Goal: Task Accomplishment & Management: Use online tool/utility

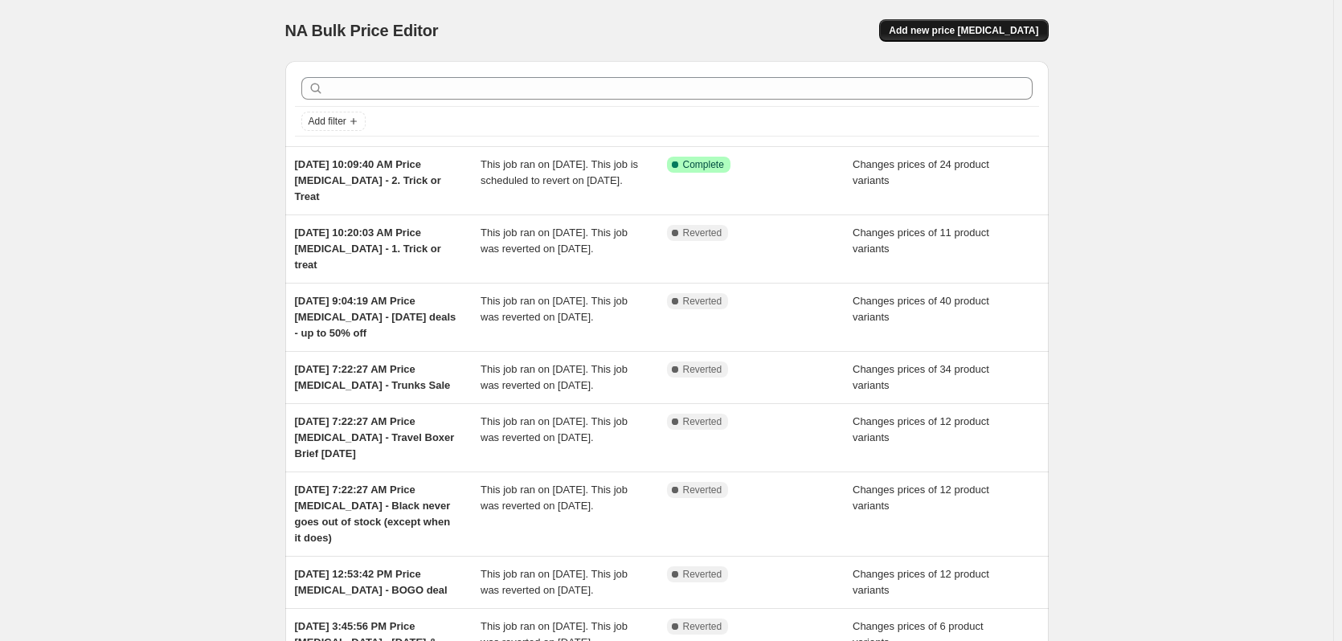
click at [937, 32] on span "Add new price [MEDICAL_DATA]" at bounding box center [963, 30] width 149 height 13
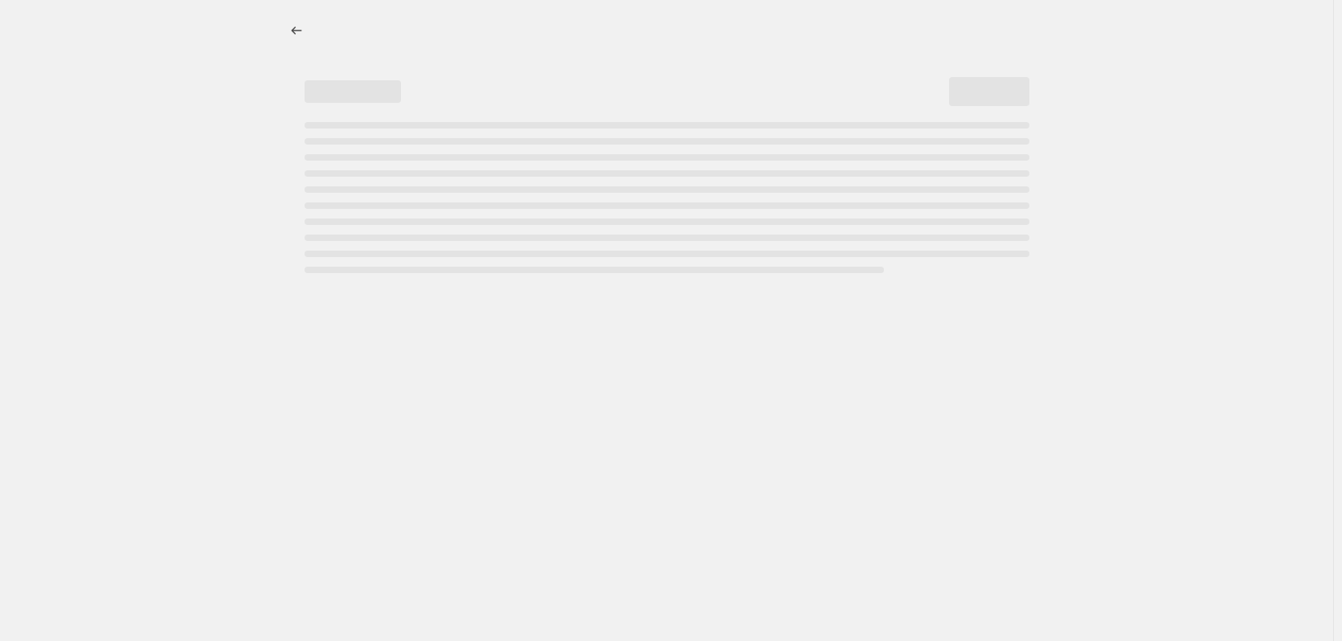
select select "percentage"
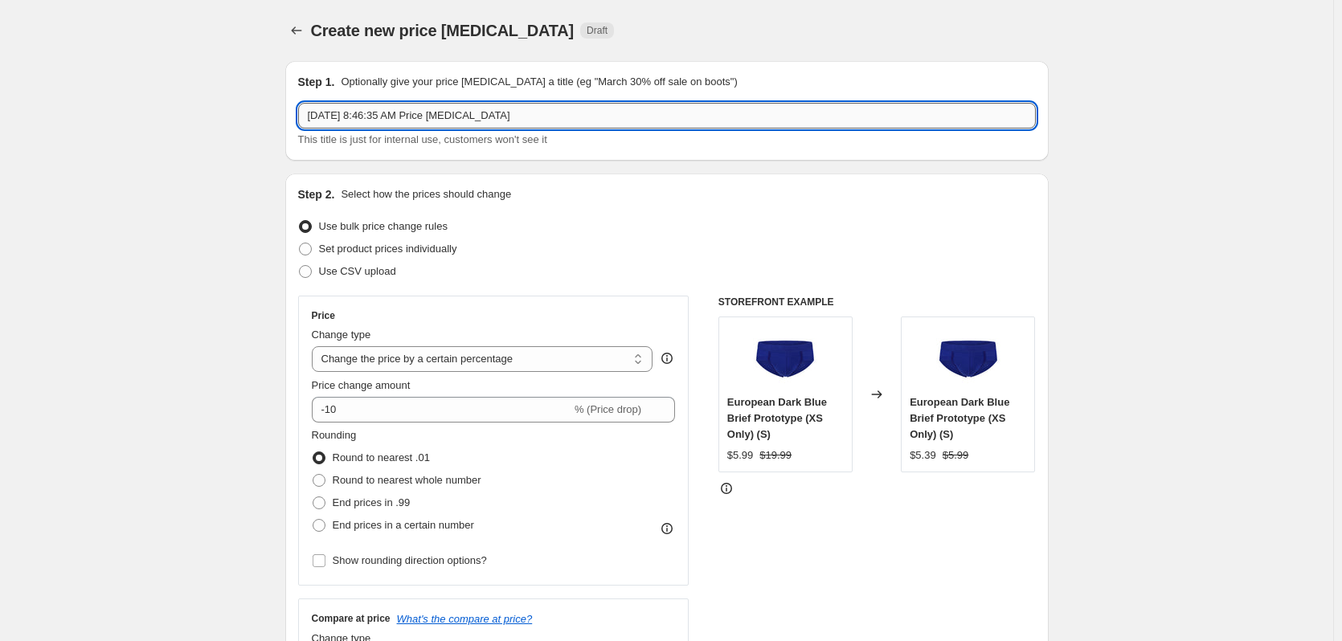
click at [561, 121] on input "[DATE] 8:46:35 AM Price [MEDICAL_DATA]" at bounding box center [667, 116] width 738 height 26
paste input "Jockstrap Sale (Blue + Military Green) - XL Segment"
drag, startPoint x: 759, startPoint y: 115, endPoint x: 711, endPoint y: 104, distance: 49.5
click at [694, 113] on input "[DATE] 8:46:35 AM Price [MEDICAL_DATA] -Jockstrap Sale (Blue + Military Green) …" at bounding box center [667, 116] width 738 height 26
type input "[DATE] 8:46:35 AM Price [MEDICAL_DATA] -Jockstrap Sale (Blue + Military Green) -"
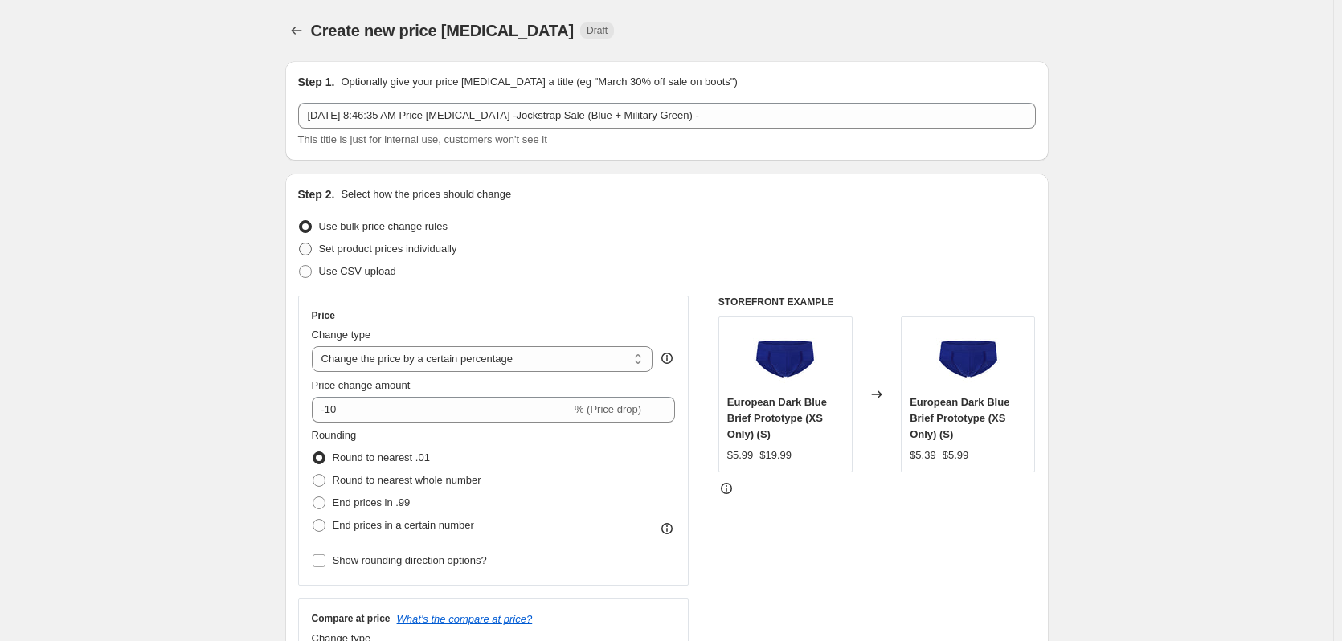
click at [404, 247] on span "Set product prices individually" at bounding box center [388, 249] width 138 height 12
click at [300, 243] on input "Set product prices individually" at bounding box center [299, 243] width 1 height 1
radio input "true"
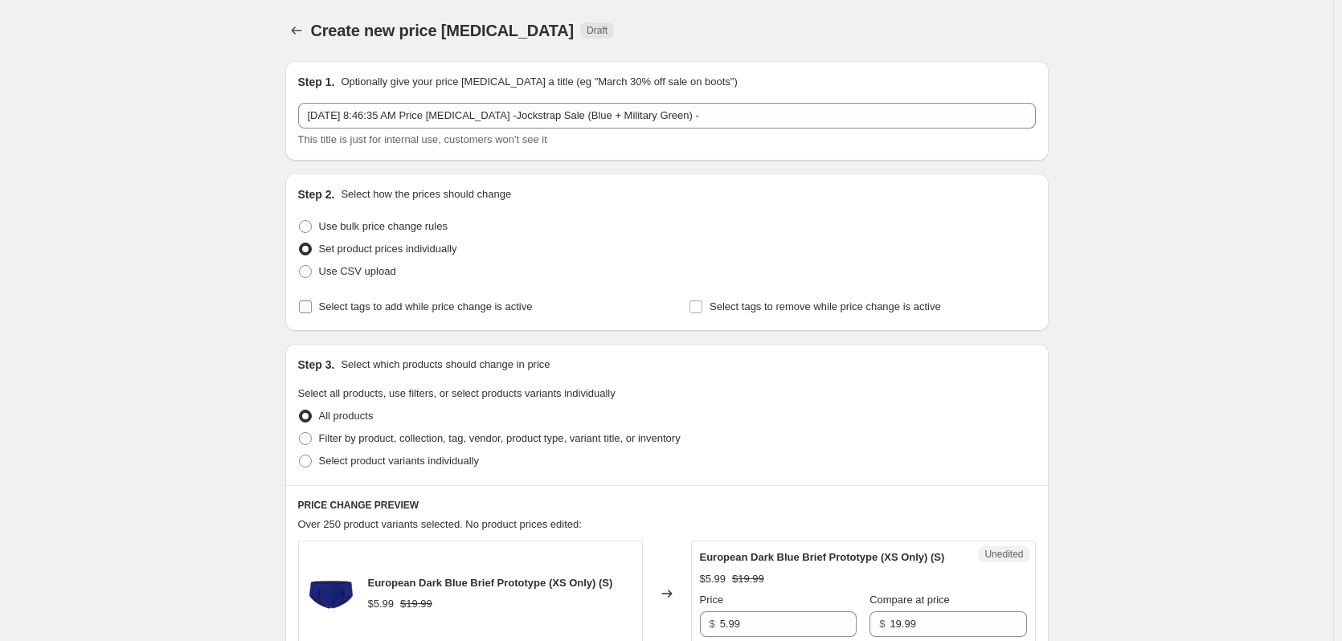
click at [402, 313] on span "Select tags to add while price change is active" at bounding box center [426, 307] width 214 height 16
click at [312, 313] on input "Select tags to add while price change is active" at bounding box center [305, 307] width 13 height 13
checkbox input "true"
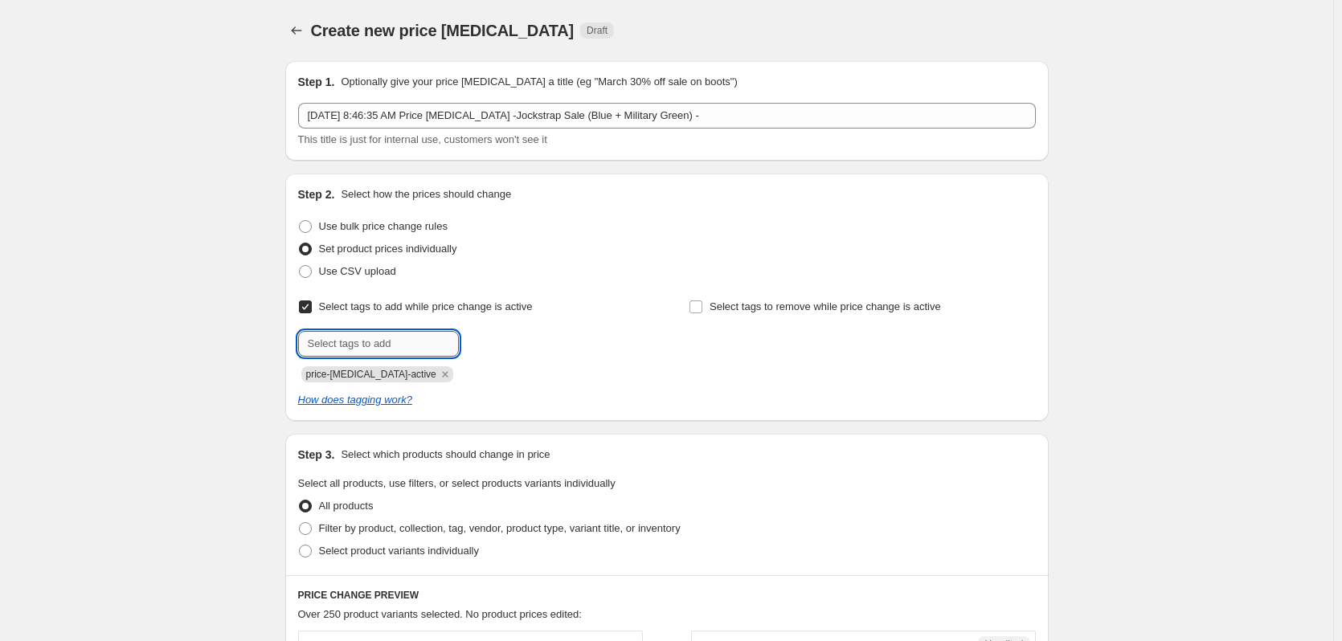
click at [370, 342] on input "text" at bounding box center [378, 344] width 161 height 26
type input "dc"
click at [481, 333] on button "Add dc" at bounding box center [489, 342] width 52 height 22
click at [773, 304] on span "Select tags to remove while price change is active" at bounding box center [824, 307] width 231 height 12
click at [702, 304] on input "Select tags to remove while price change is active" at bounding box center [695, 307] width 13 height 13
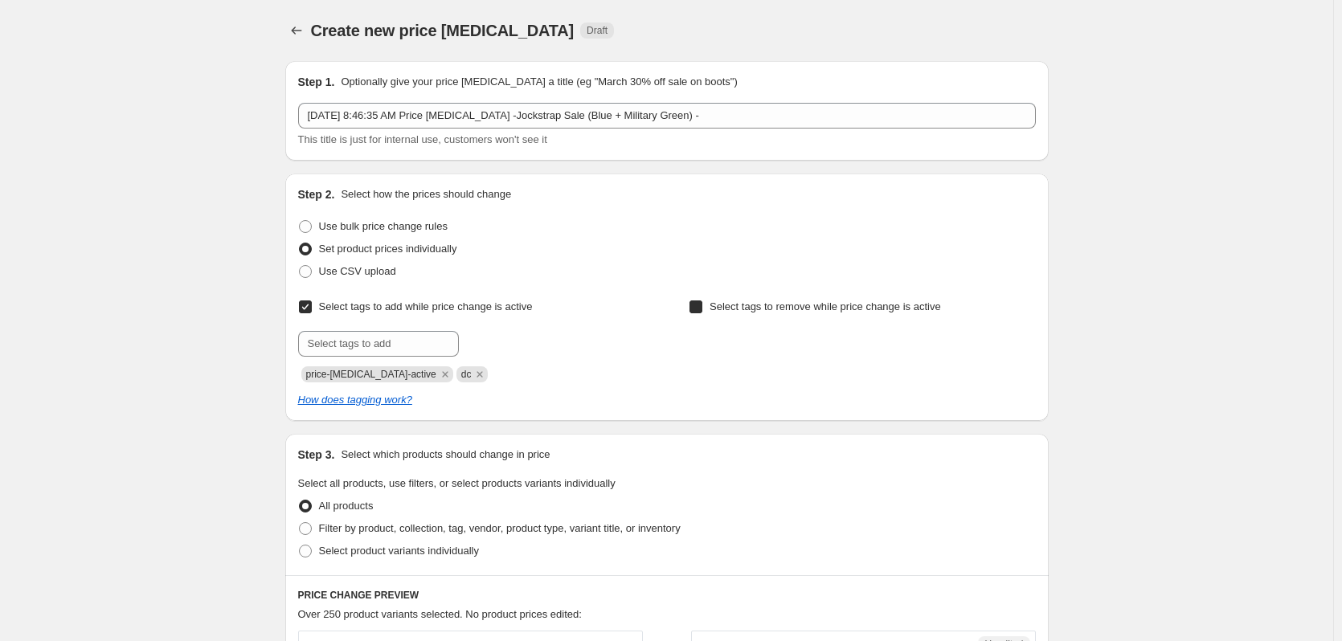
checkbox input "true"
click at [759, 338] on input "text" at bounding box center [769, 344] width 161 height 26
type input "dc"
click at [874, 350] on button "Add dc" at bounding box center [879, 342] width 52 height 22
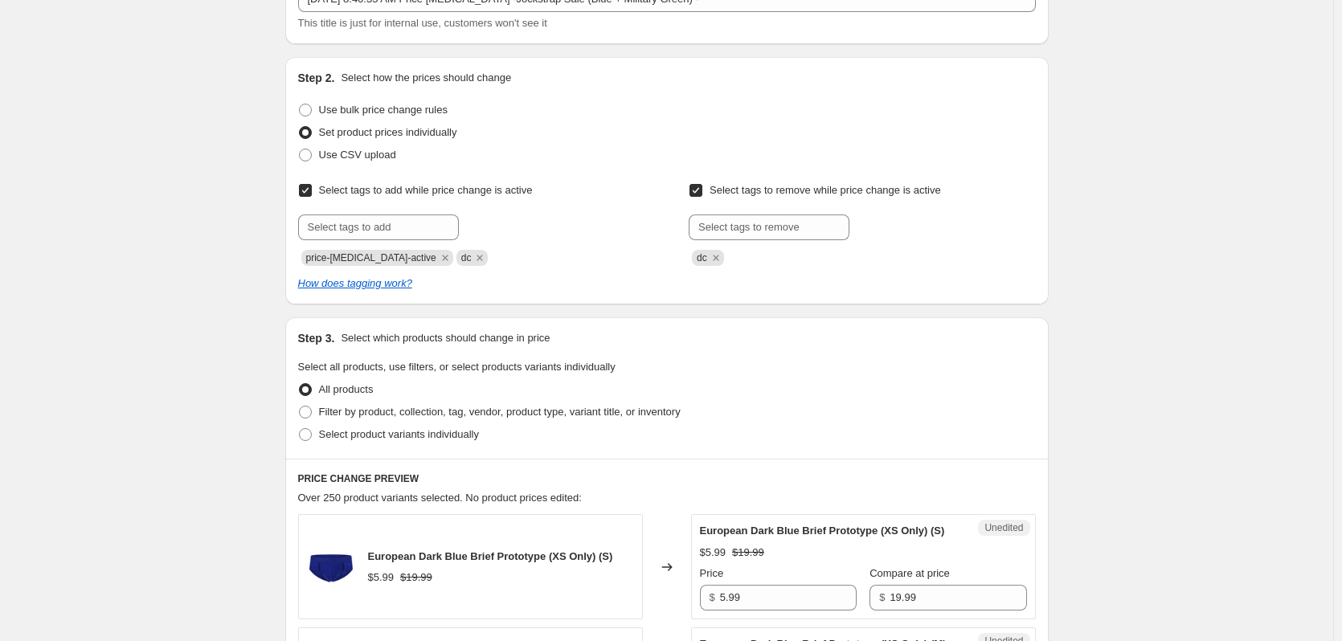
scroll to position [241, 0]
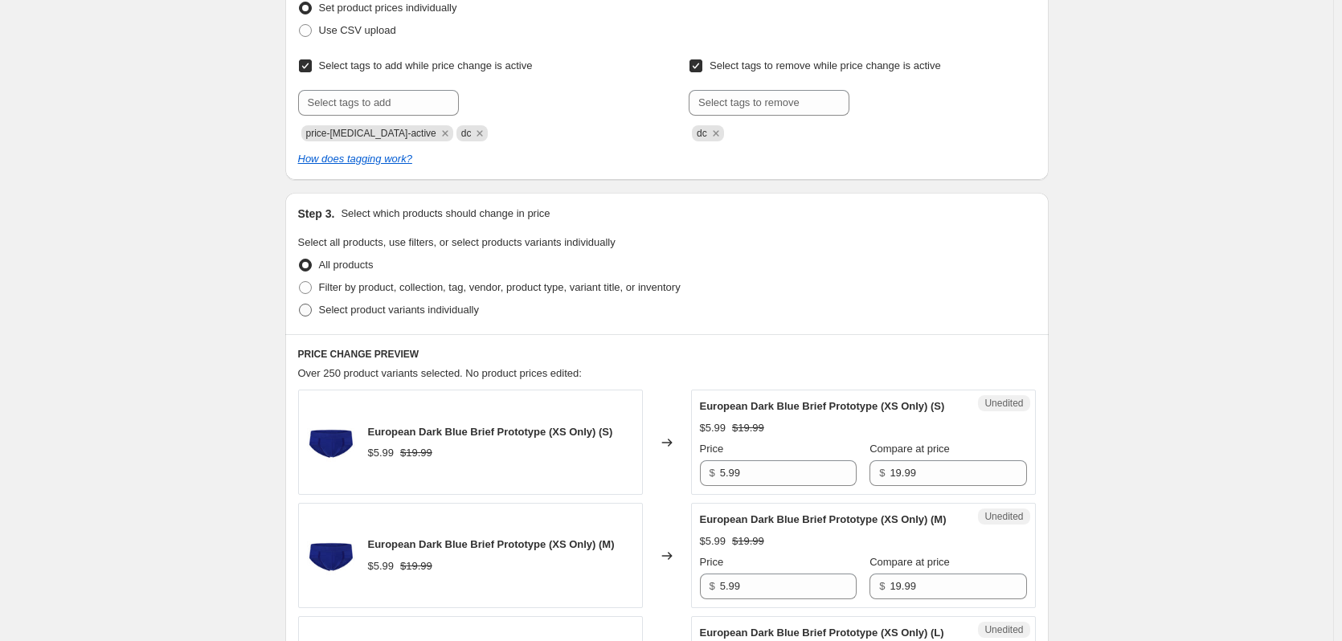
click at [341, 316] on span "Select product variants individually" at bounding box center [399, 310] width 160 height 12
click at [300, 305] on input "Select product variants individually" at bounding box center [299, 304] width 1 height 1
radio input "true"
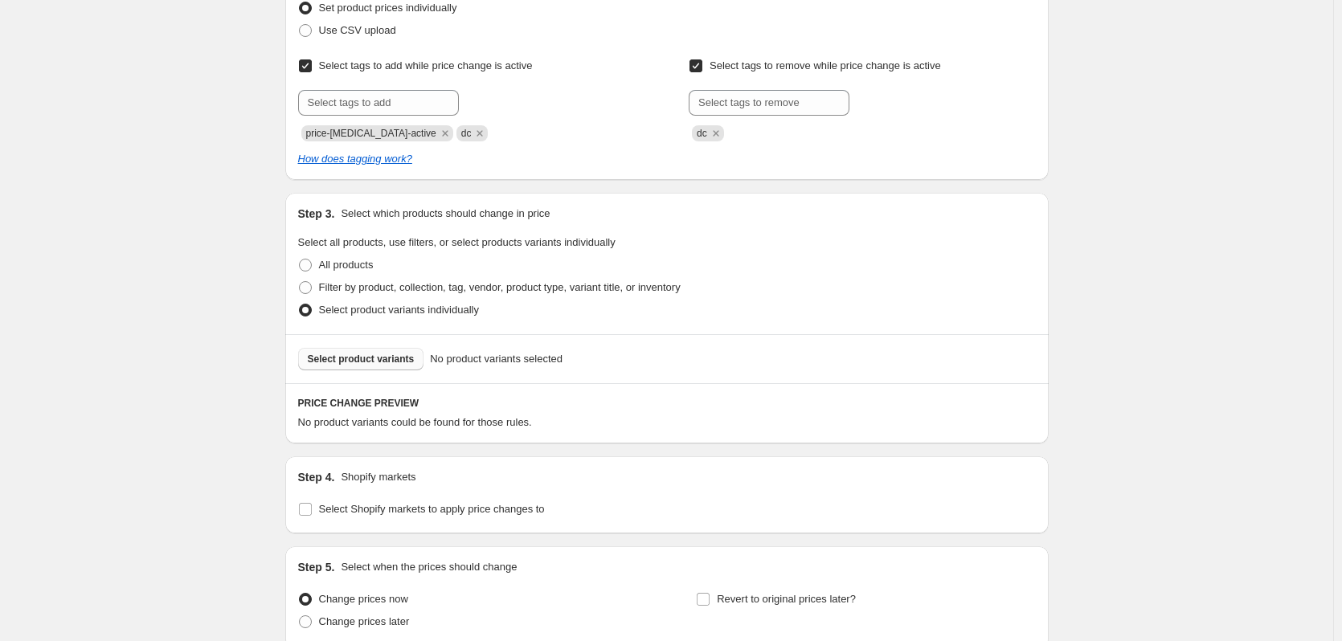
click at [395, 367] on button "Select product variants" at bounding box center [361, 359] width 126 height 22
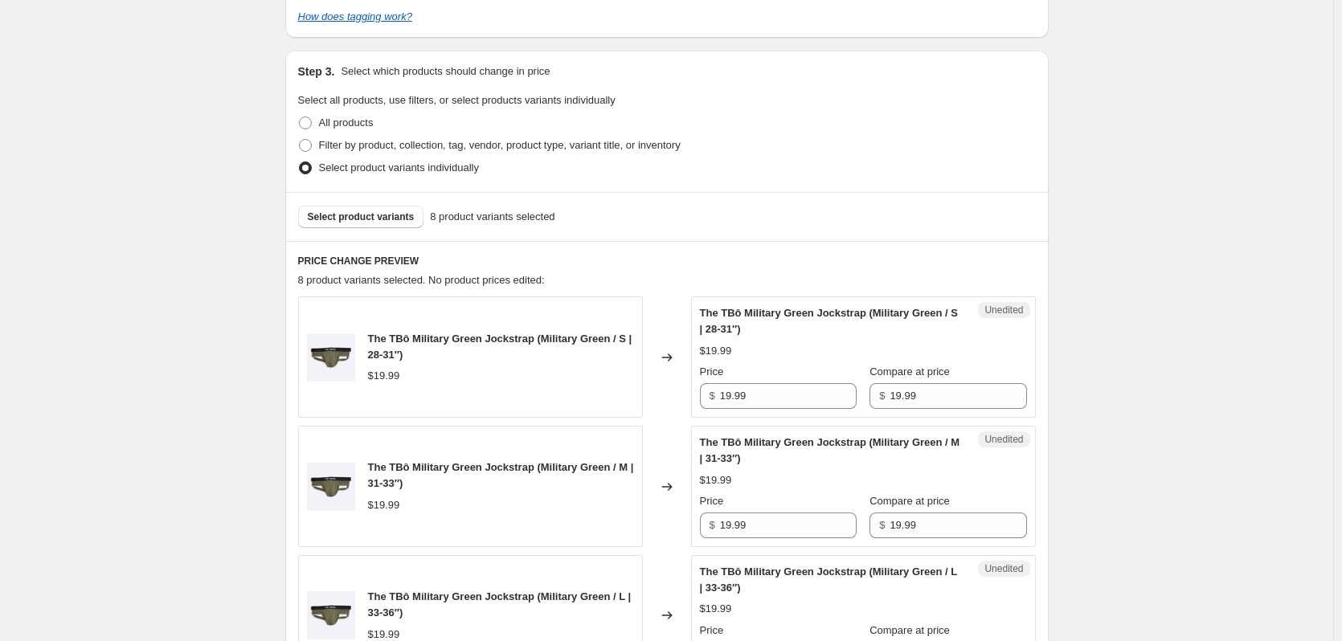
scroll to position [643, 0]
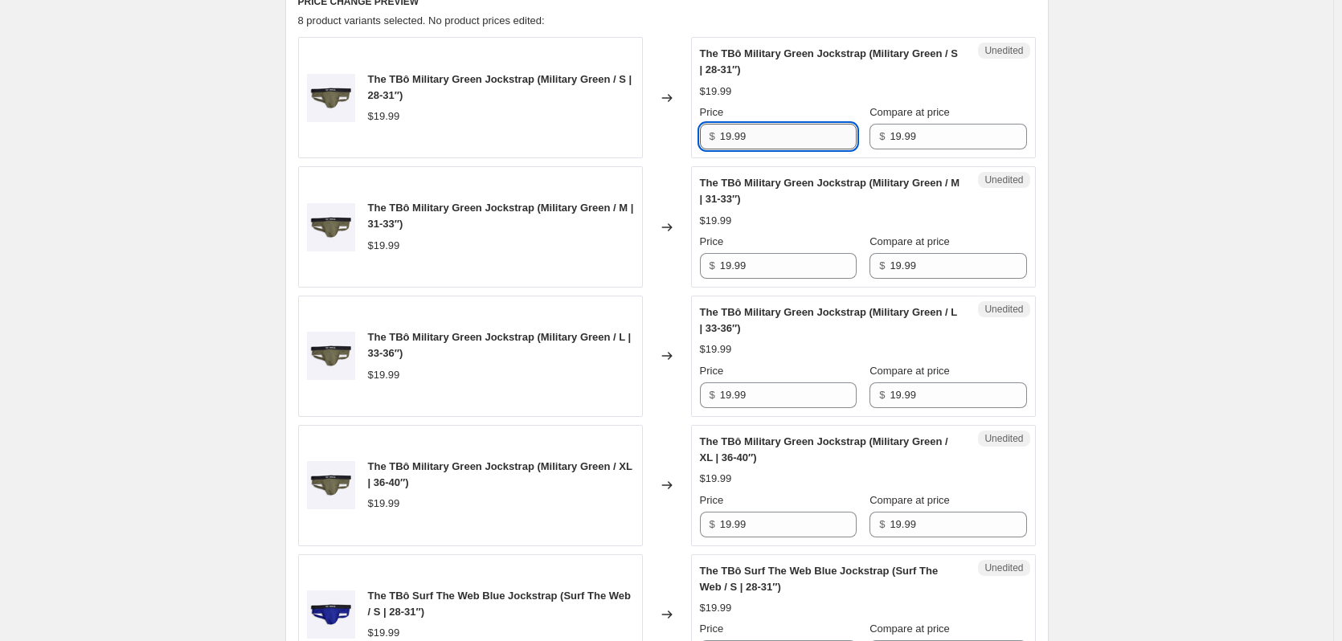
click at [788, 139] on input "19.99" at bounding box center [788, 137] width 137 height 26
type input "8.99"
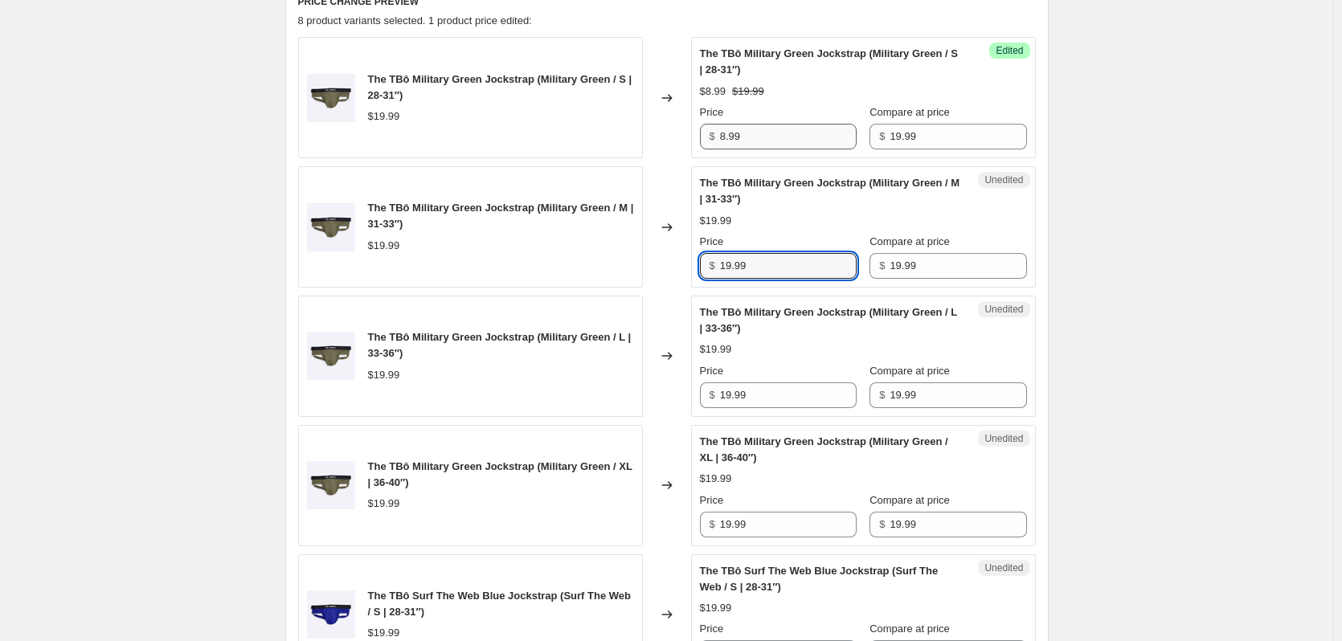
type input "2"
type input "8.99"
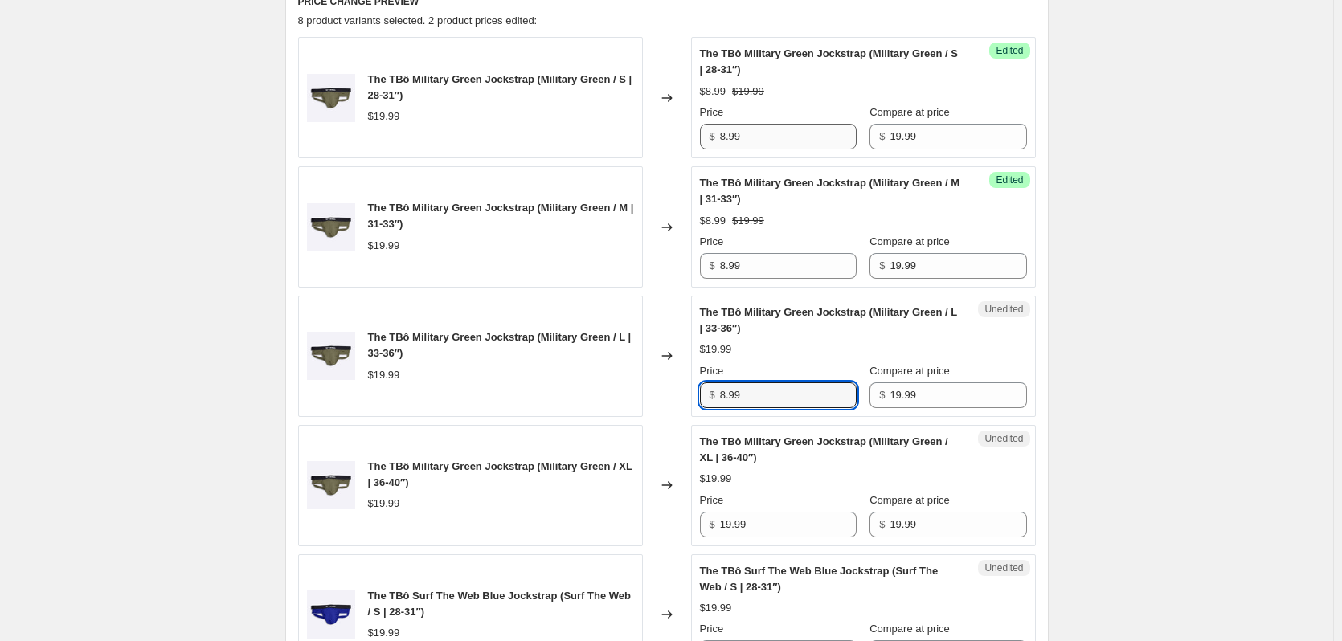
type input "8.99"
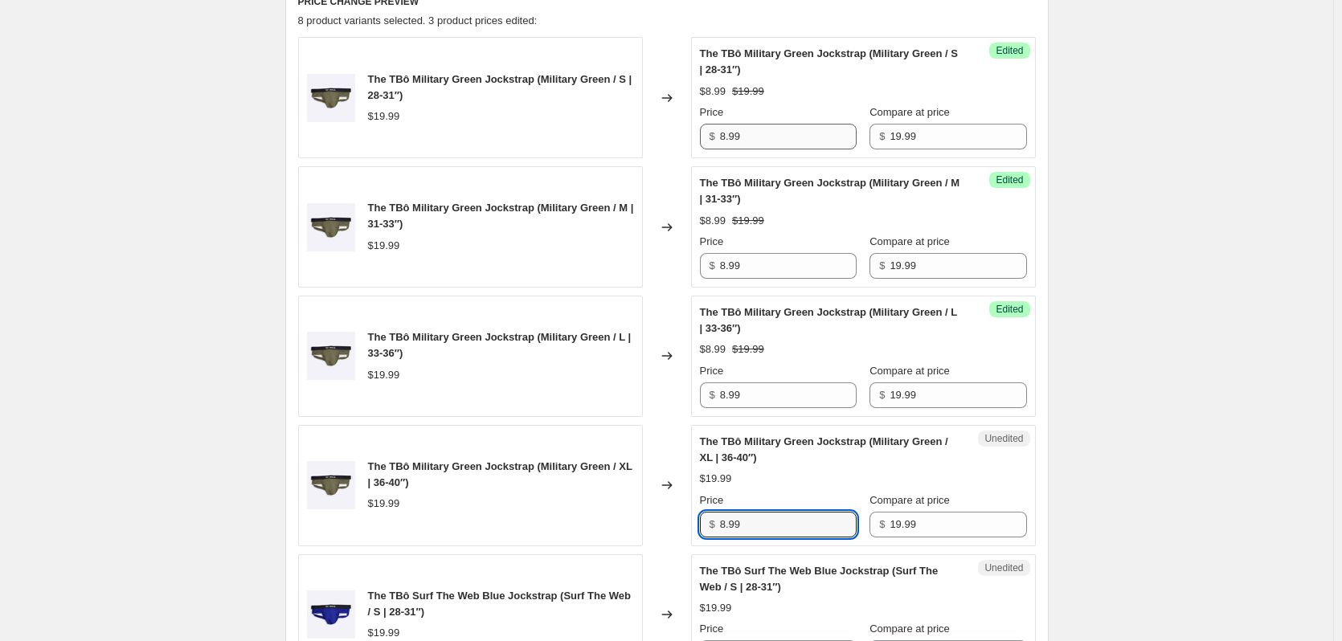
type input "8.99"
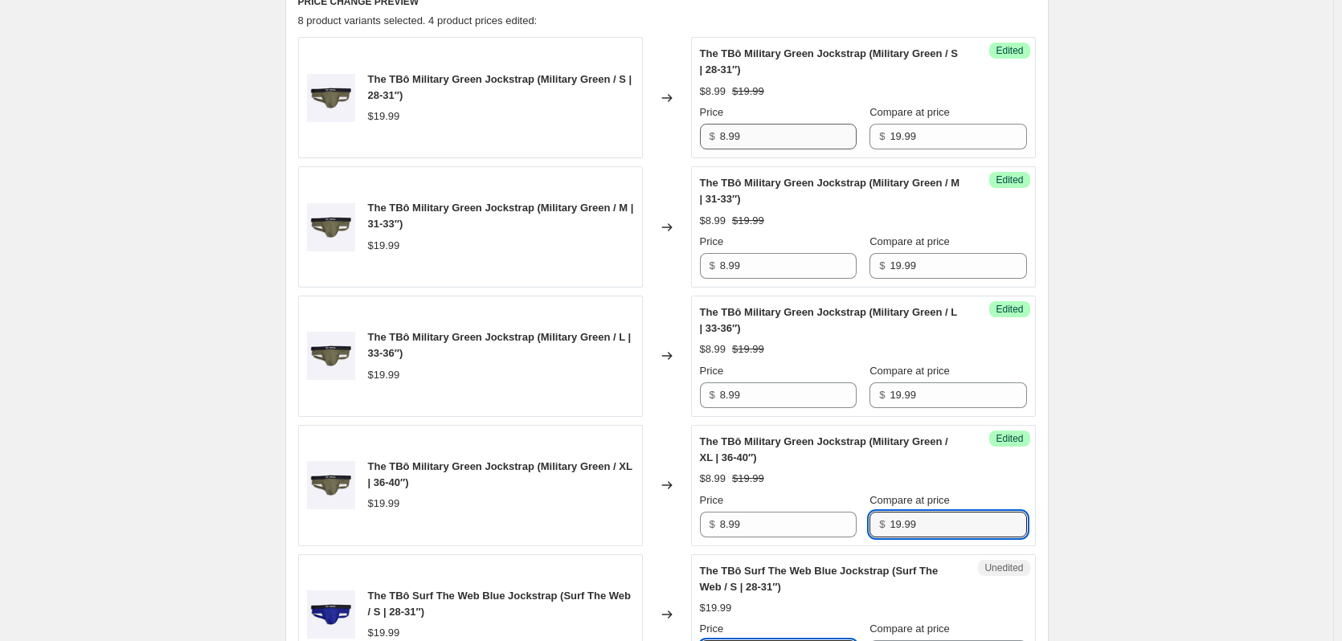
scroll to position [668, 0]
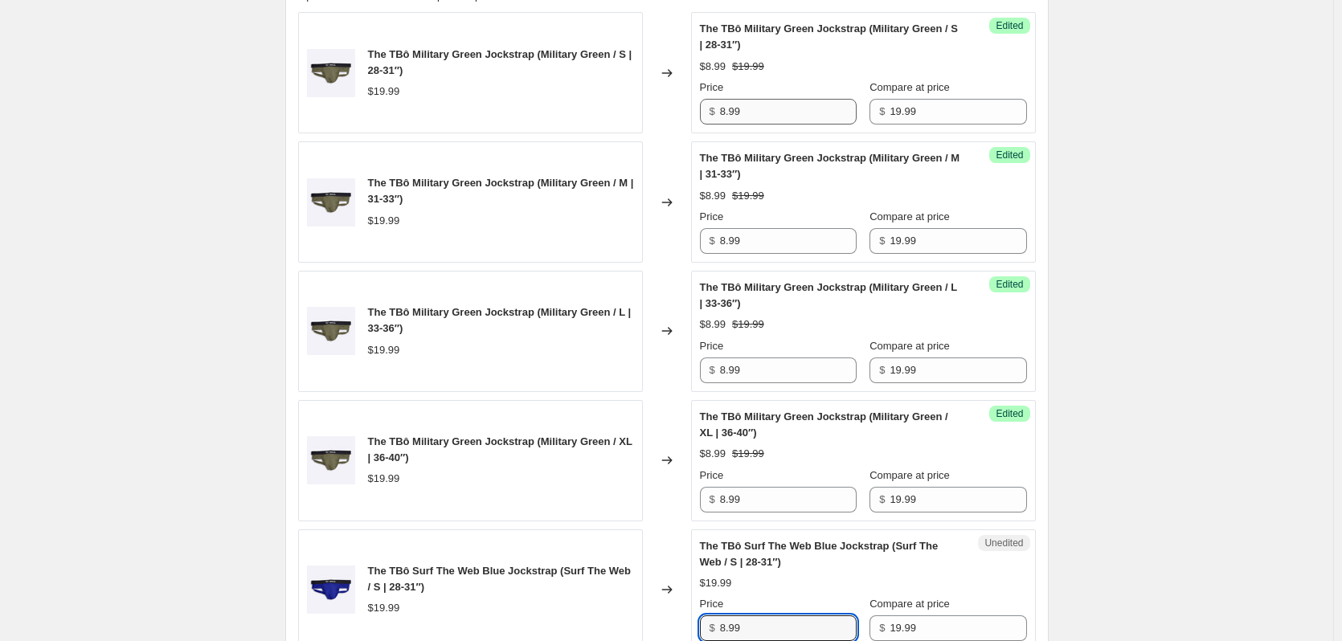
type input "8.99"
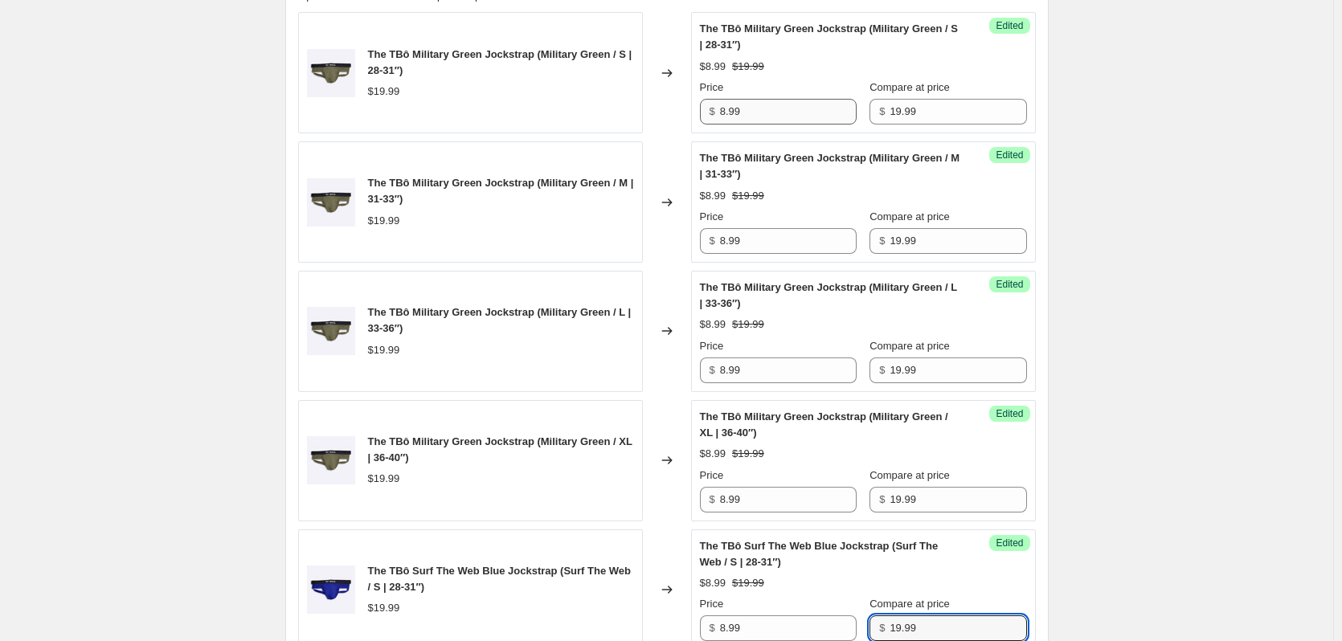
scroll to position [1105, 0]
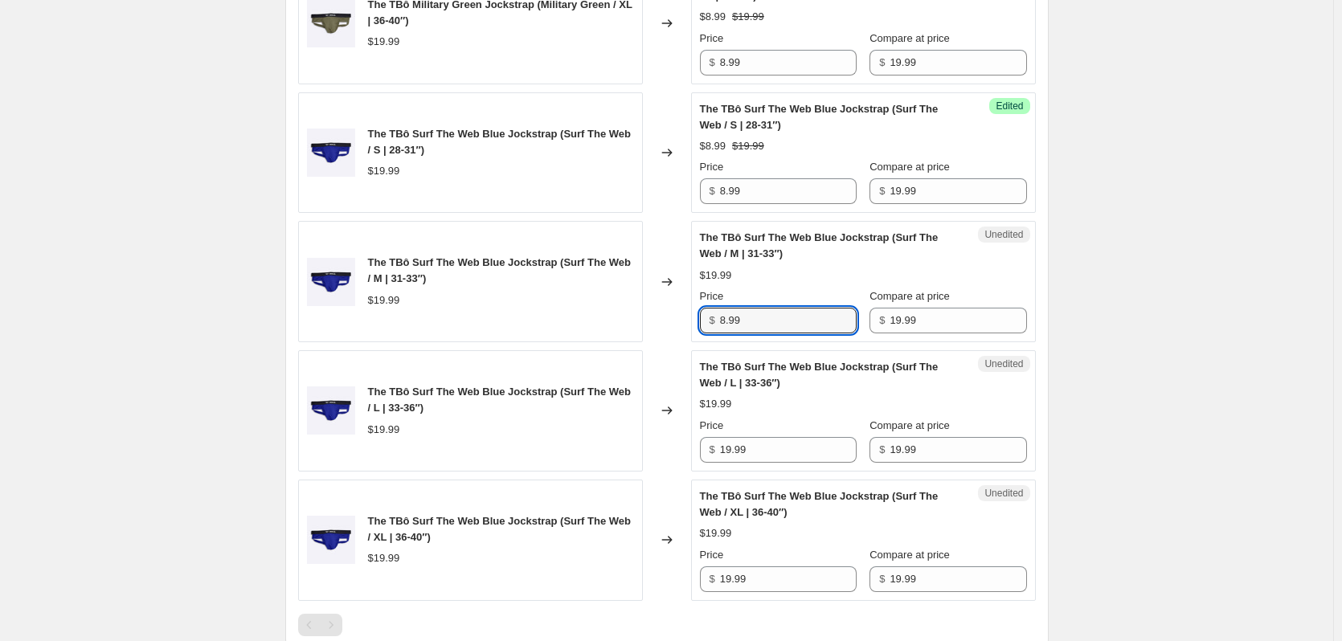
type input "8.99"
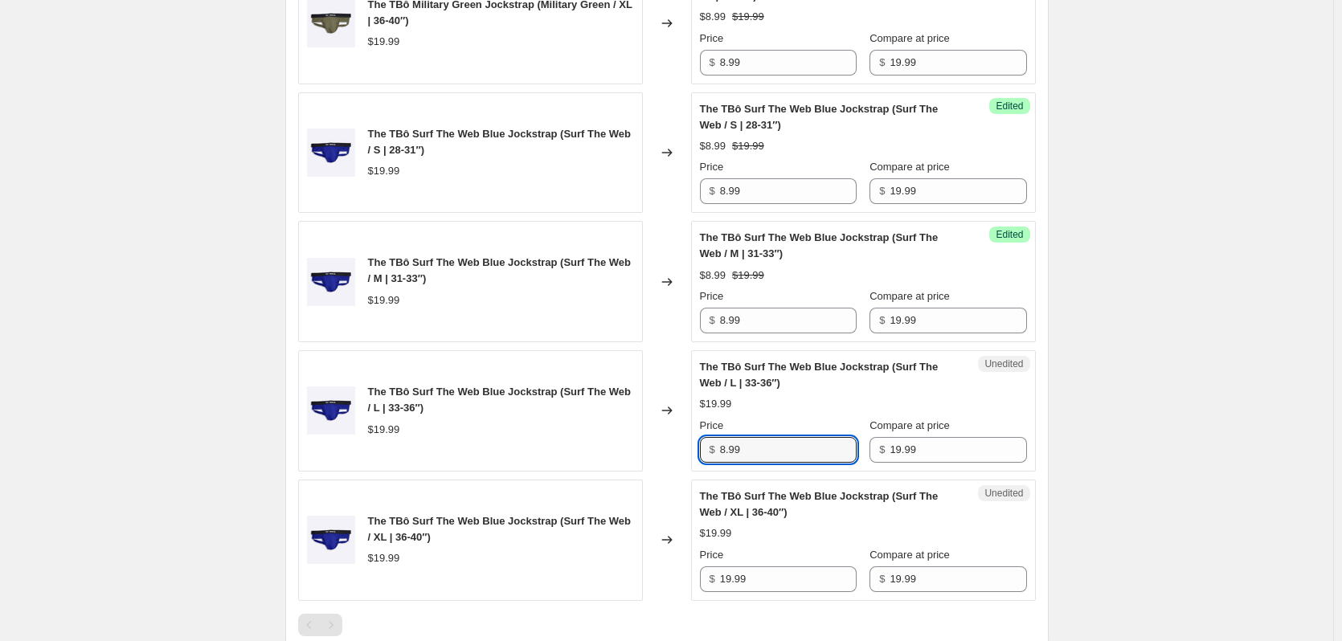
type input "8.99"
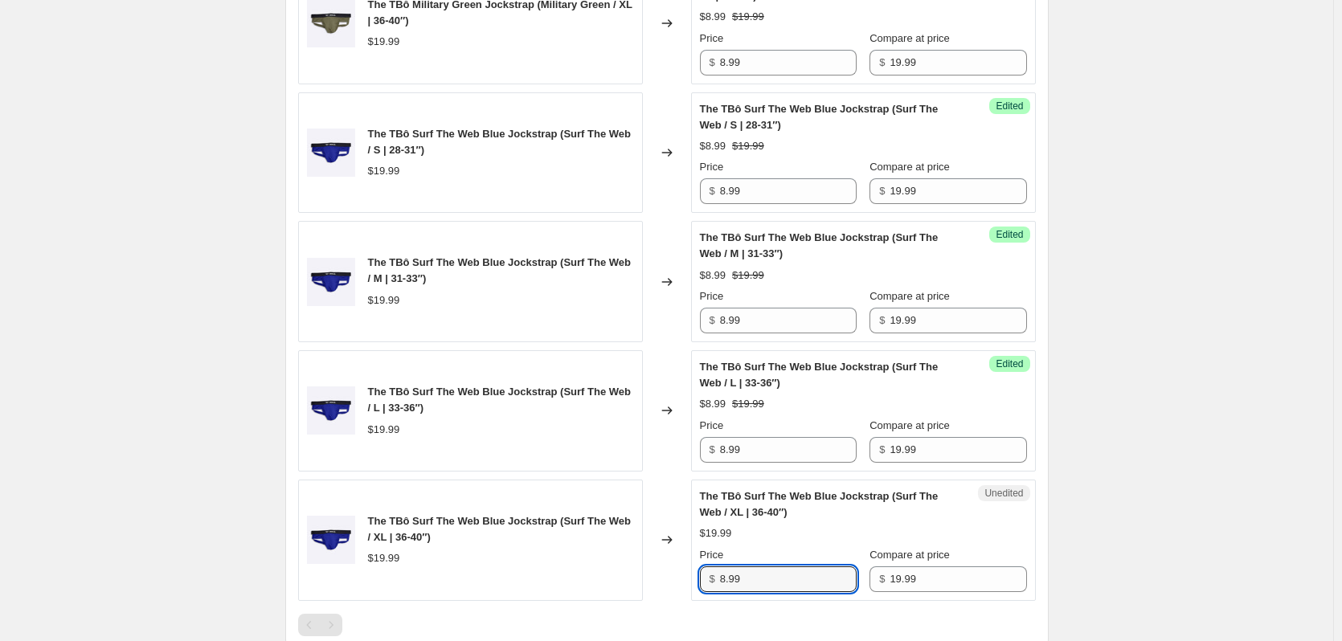
type input "8.99"
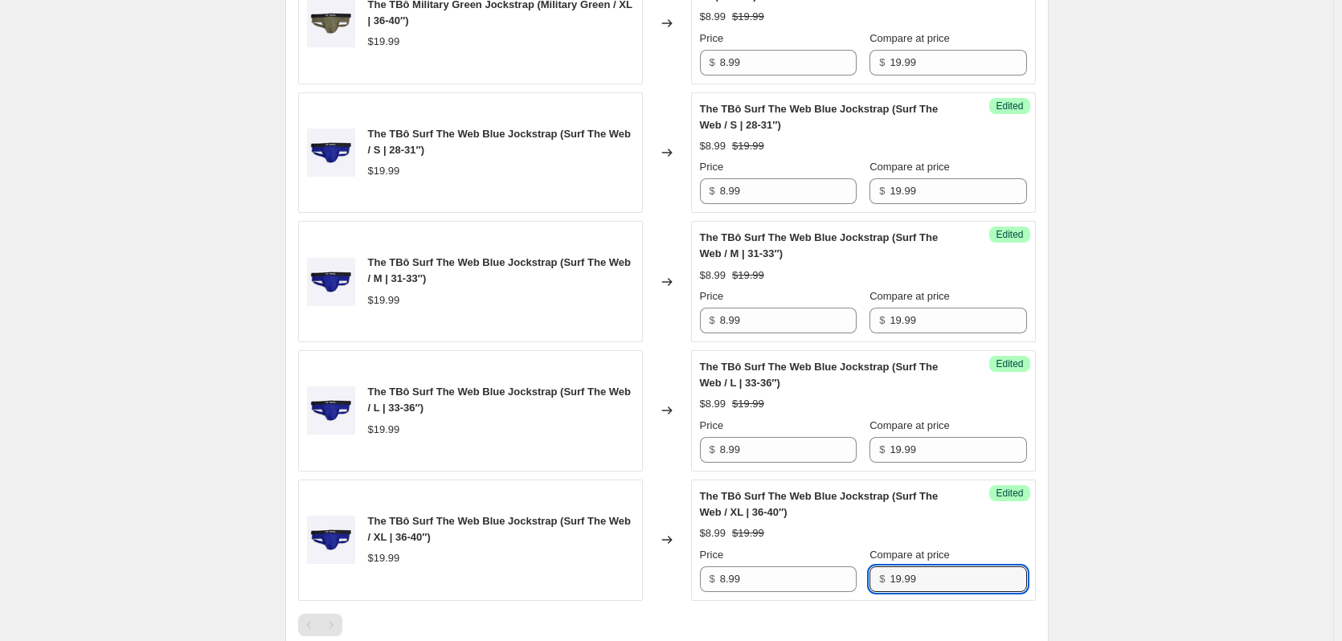
scroll to position [1452, 0]
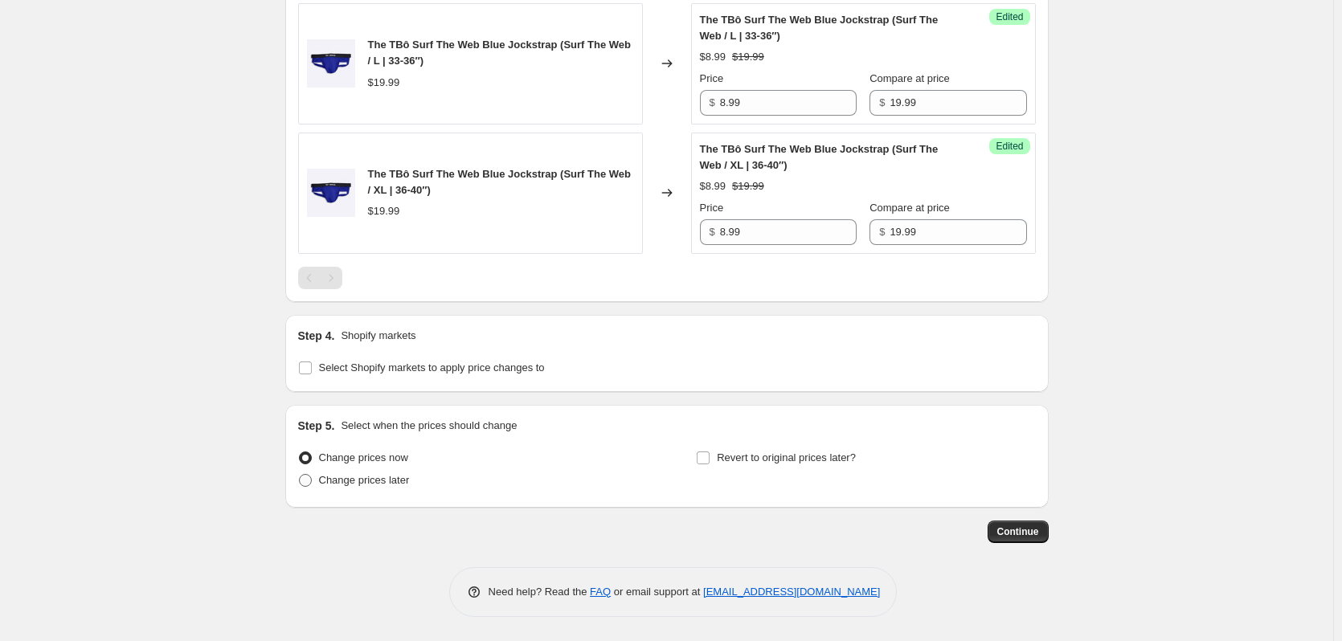
click at [350, 490] on label "Change prices later" at bounding box center [354, 480] width 112 height 22
click at [300, 475] on input "Change prices later" at bounding box center [299, 474] width 1 height 1
radio input "true"
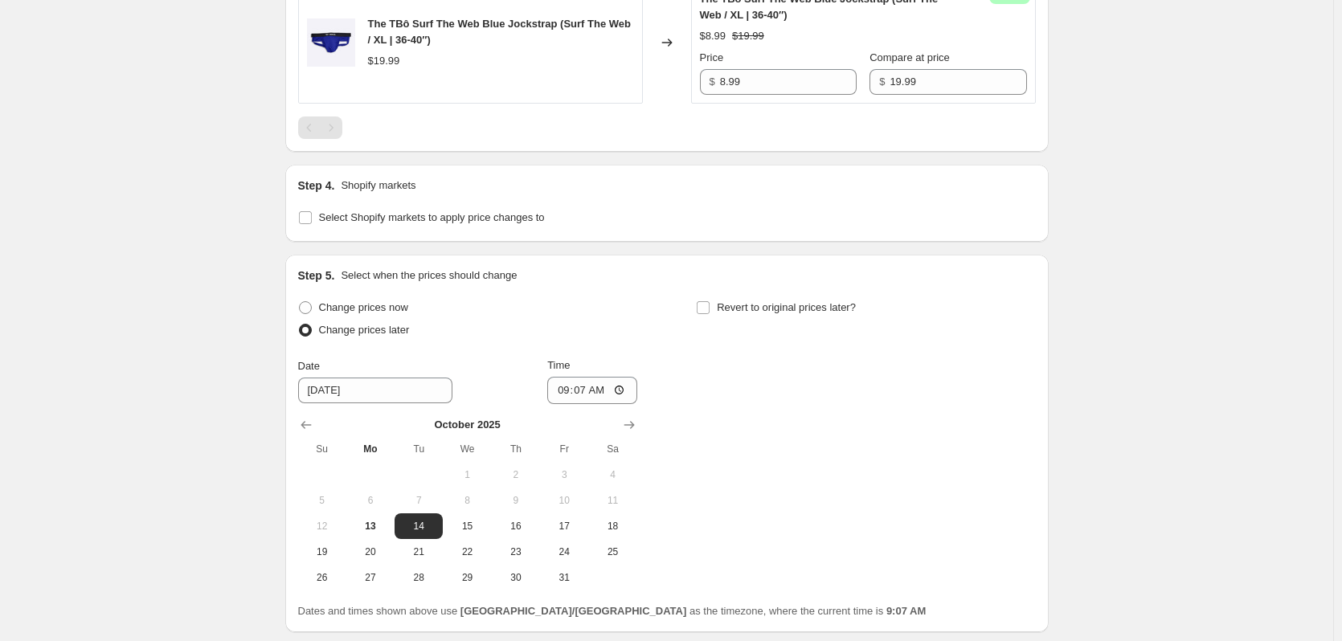
scroll to position [1727, 0]
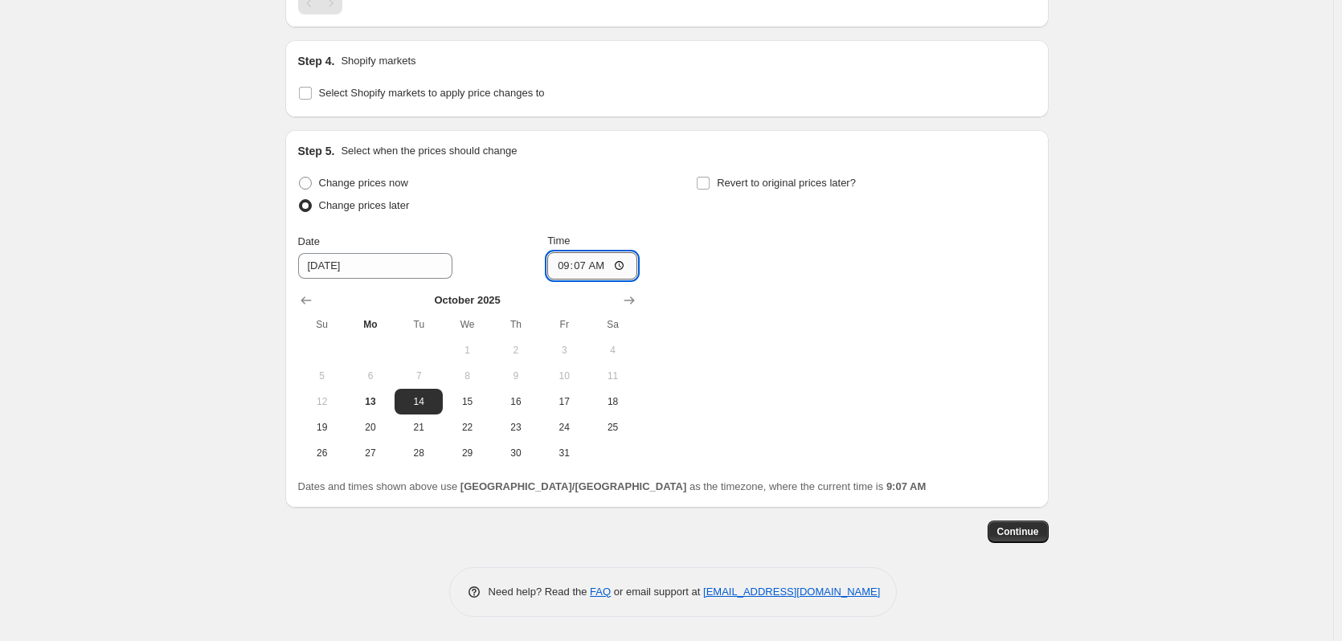
click at [587, 268] on input "09:07" at bounding box center [592, 265] width 90 height 27
type input "16:00"
click at [754, 190] on span "Revert to original prices later?" at bounding box center [786, 183] width 139 height 16
click at [709, 190] on input "Revert to original prices later?" at bounding box center [703, 183] width 13 height 13
checkbox input "true"
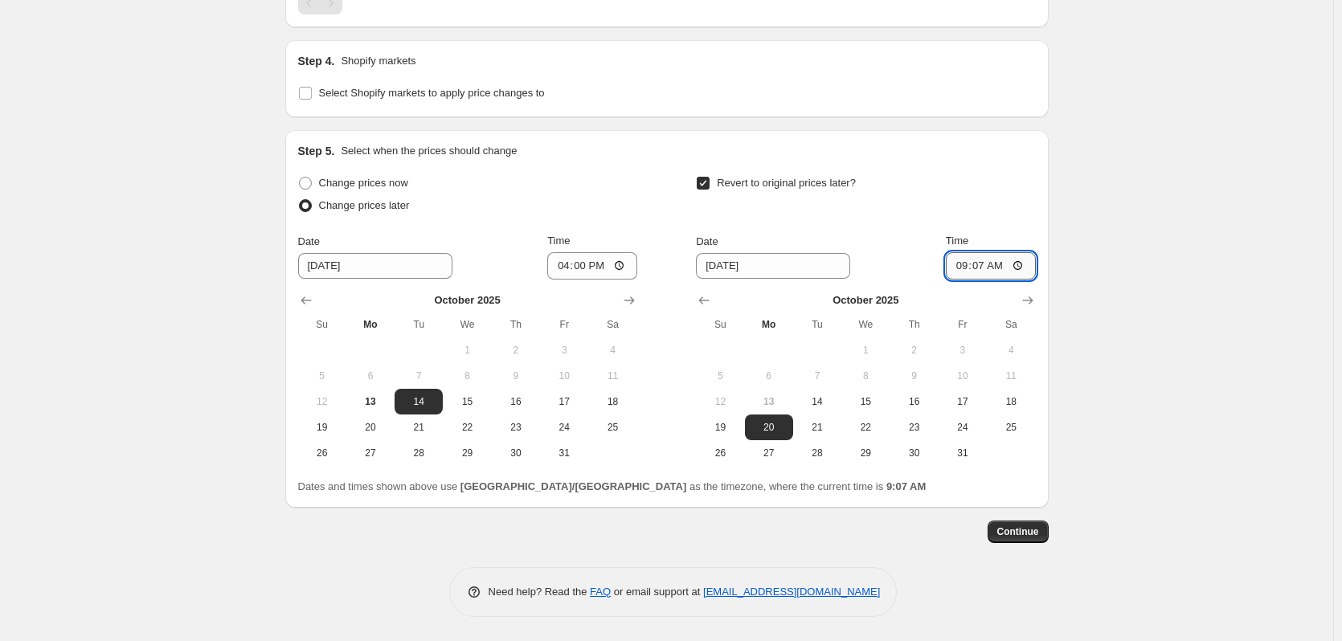
click at [991, 268] on input "09:07" at bounding box center [991, 265] width 90 height 27
type input "16:00"
click at [857, 407] on span "15" at bounding box center [865, 401] width 35 height 13
type input "[DATE]"
click at [1019, 536] on span "Continue" at bounding box center [1018, 531] width 42 height 13
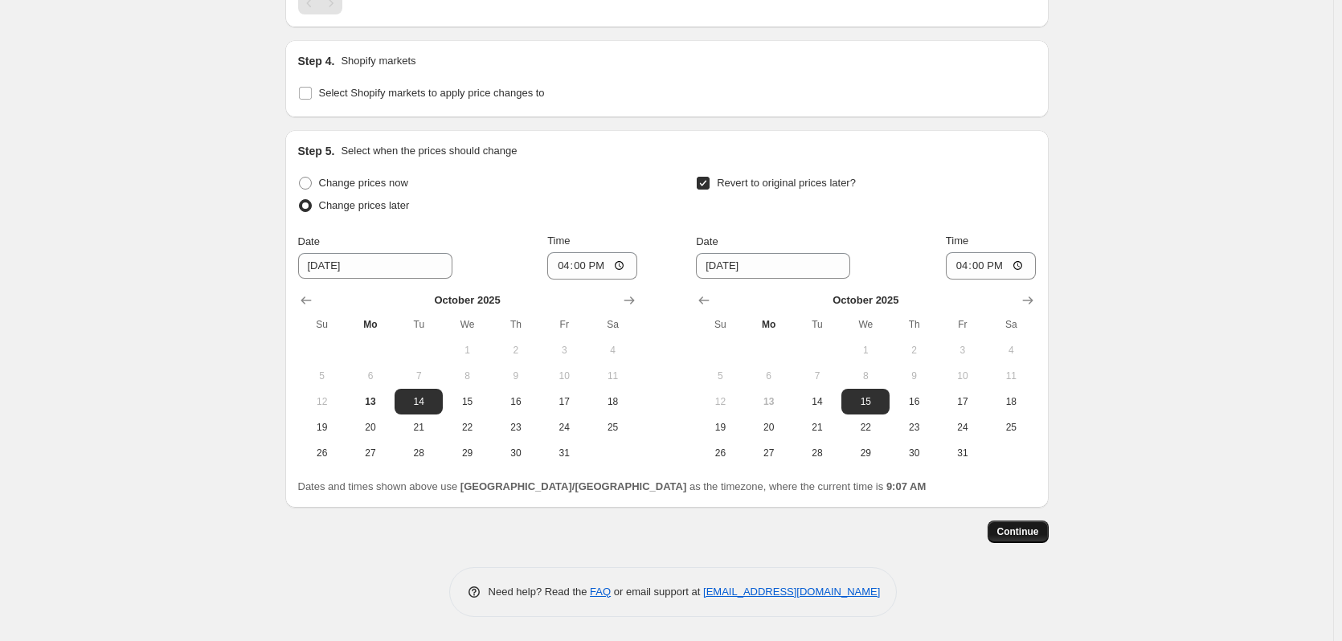
scroll to position [0, 0]
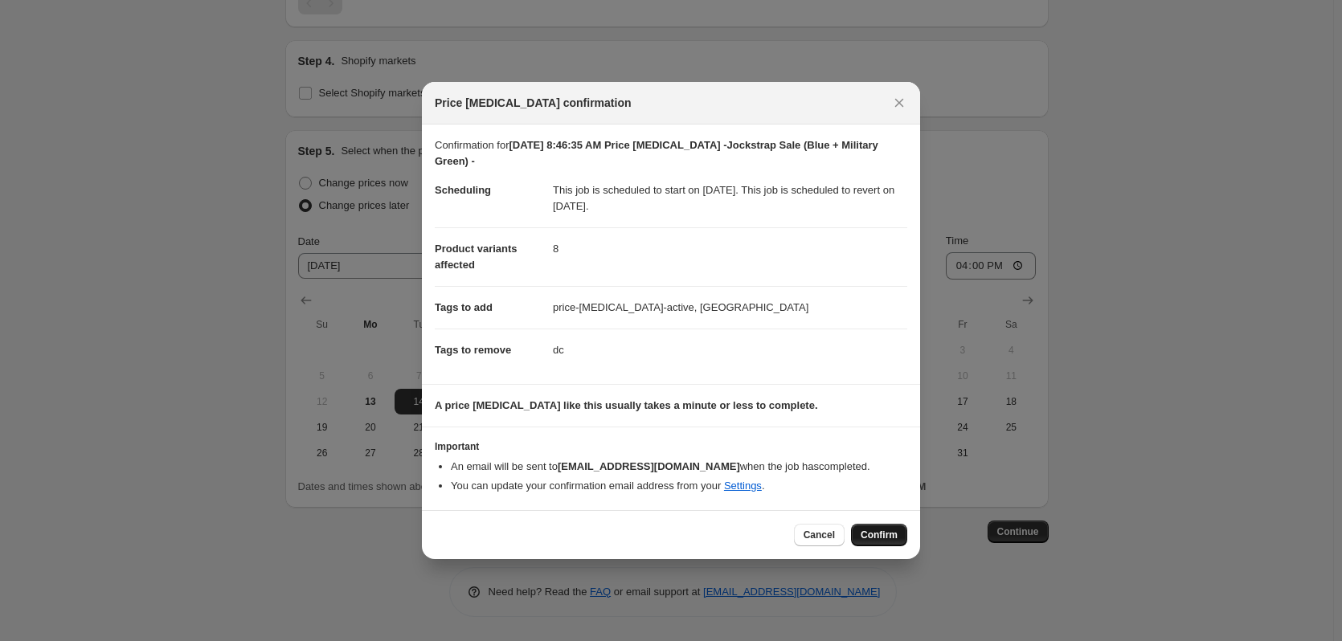
click at [884, 533] on span "Confirm" at bounding box center [879, 535] width 37 height 13
type input "[DATE] 8:46:35 AM Price [MEDICAL_DATA] -Jockstrap Sale (Blue + Military Green) -"
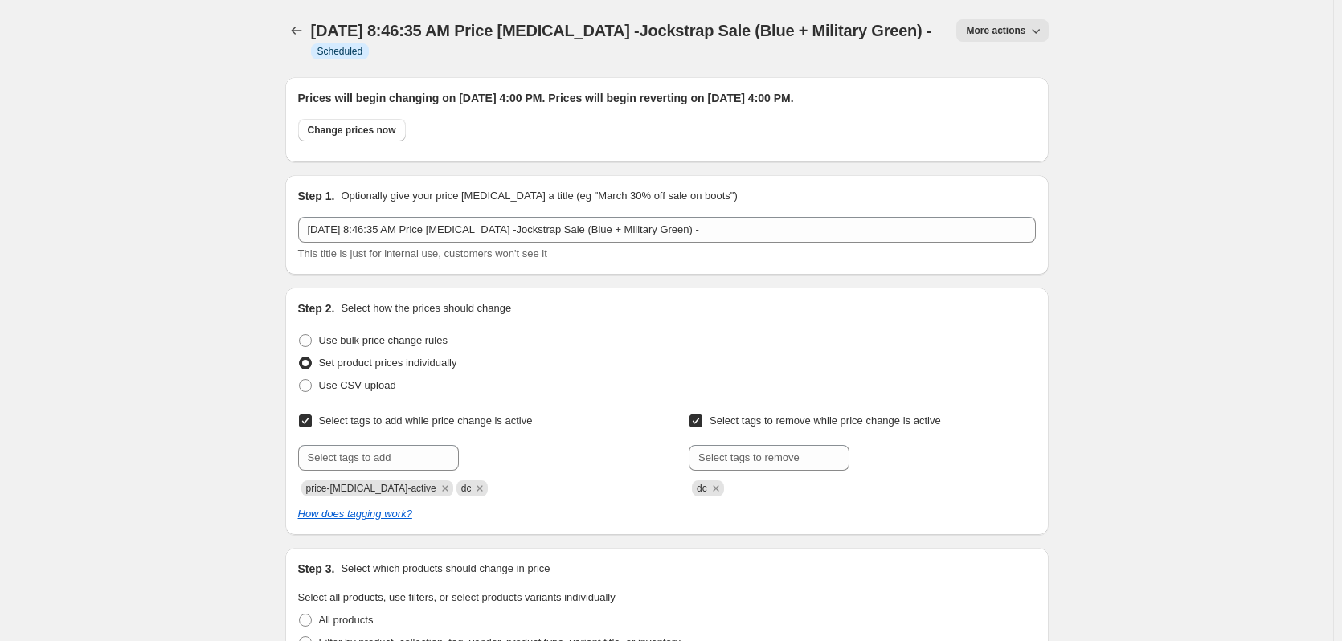
scroll to position [1743, 0]
